Goal: Transaction & Acquisition: Purchase product/service

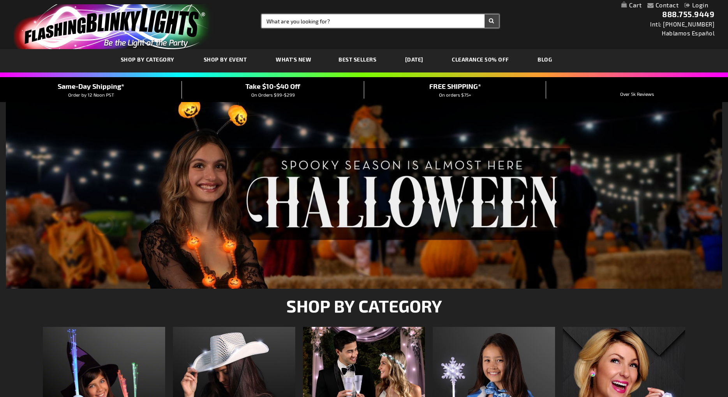
click at [318, 20] on input "Search" at bounding box center [380, 20] width 237 height 13
type input "lei"
click at [484, 14] on button "Search" at bounding box center [491, 20] width 14 height 13
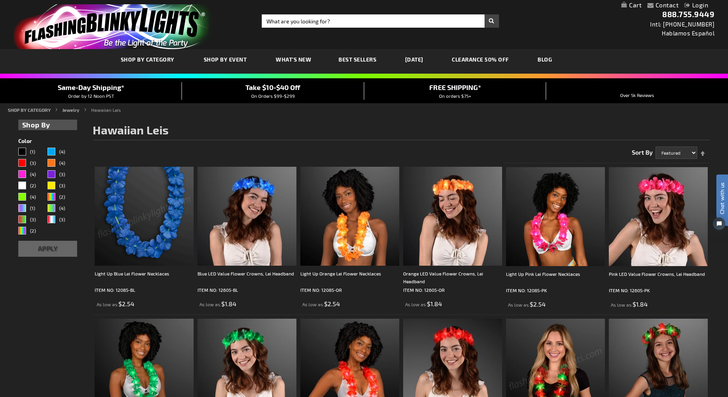
click at [146, 239] on img at bounding box center [144, 216] width 99 height 99
